Goal: Unclear

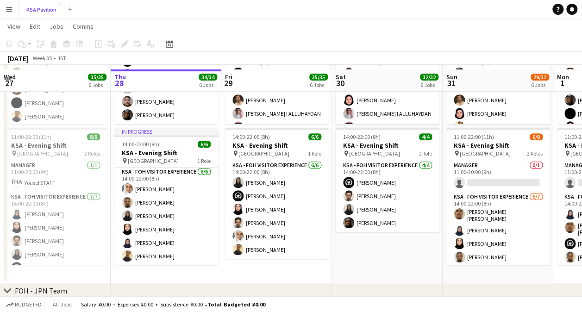
scroll to position [168, 0]
